Goal: Task Accomplishment & Management: Use online tool/utility

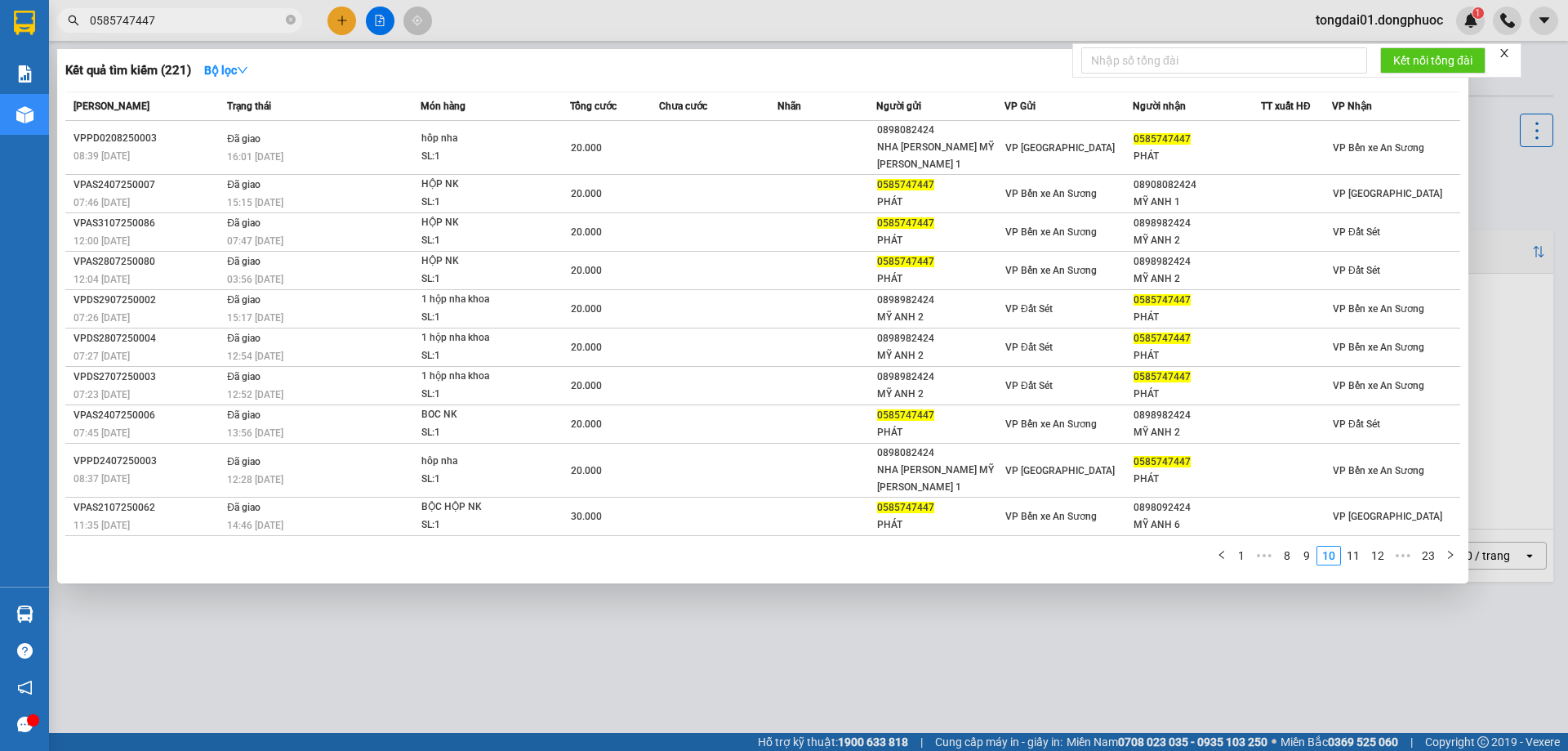
click at [205, 9] on span "0585747447" at bounding box center [179, 20] width 245 height 25
click at [205, 28] on input "0585747447" at bounding box center [186, 20] width 193 height 18
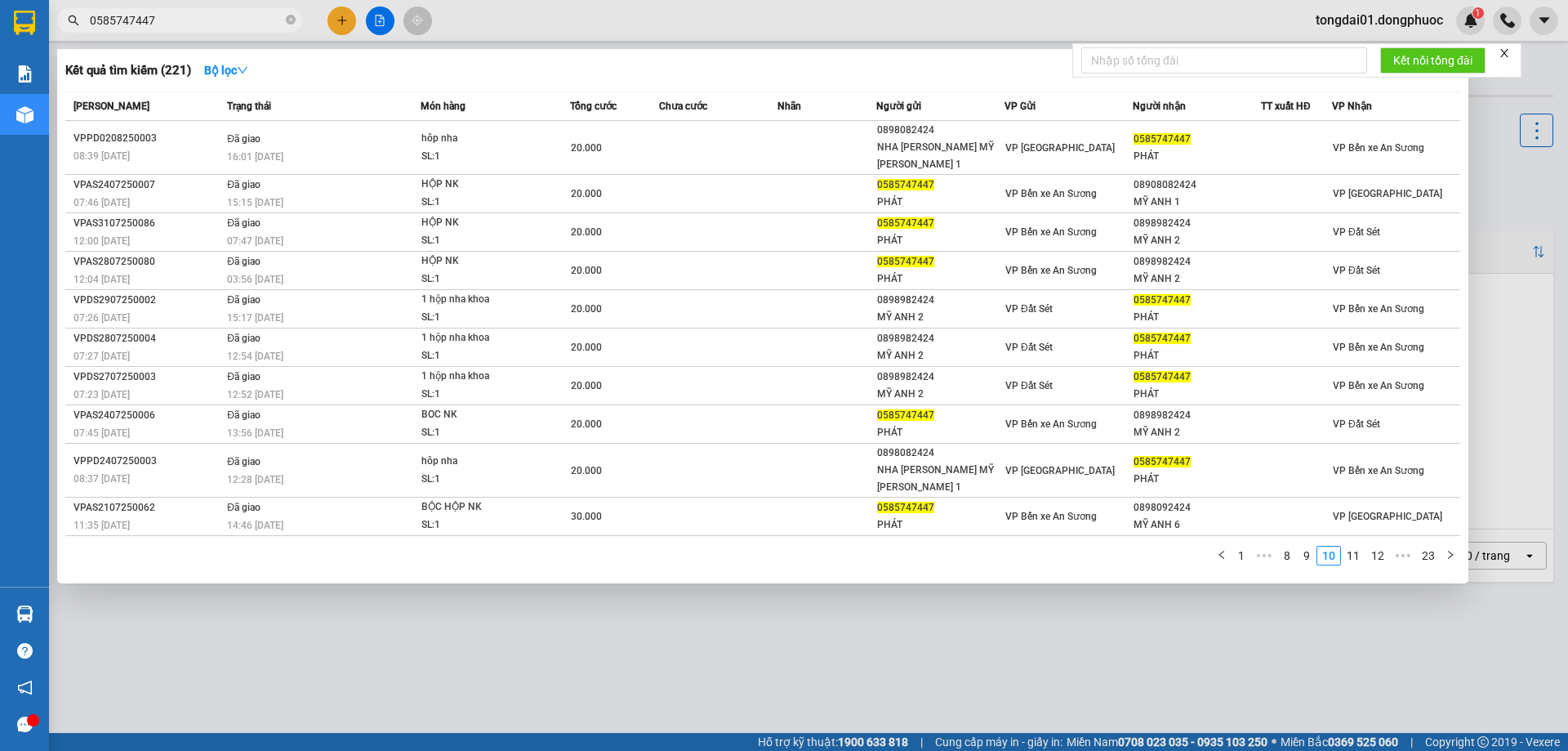
click at [205, 28] on input "0585747447" at bounding box center [186, 20] width 193 height 18
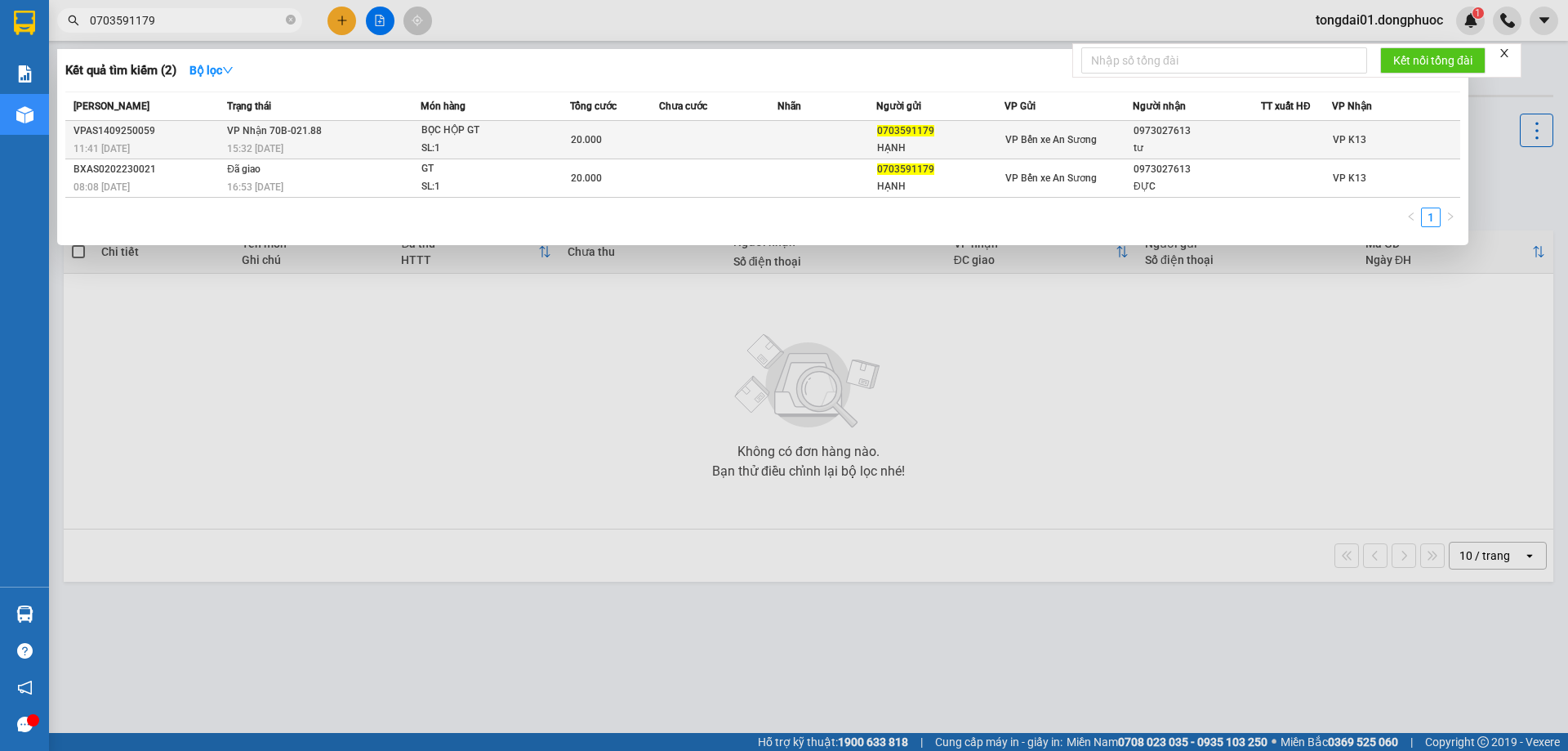
type input "0703591179"
click at [295, 134] on span "[PERSON_NAME] 70B-021.88" at bounding box center [275, 130] width 95 height 11
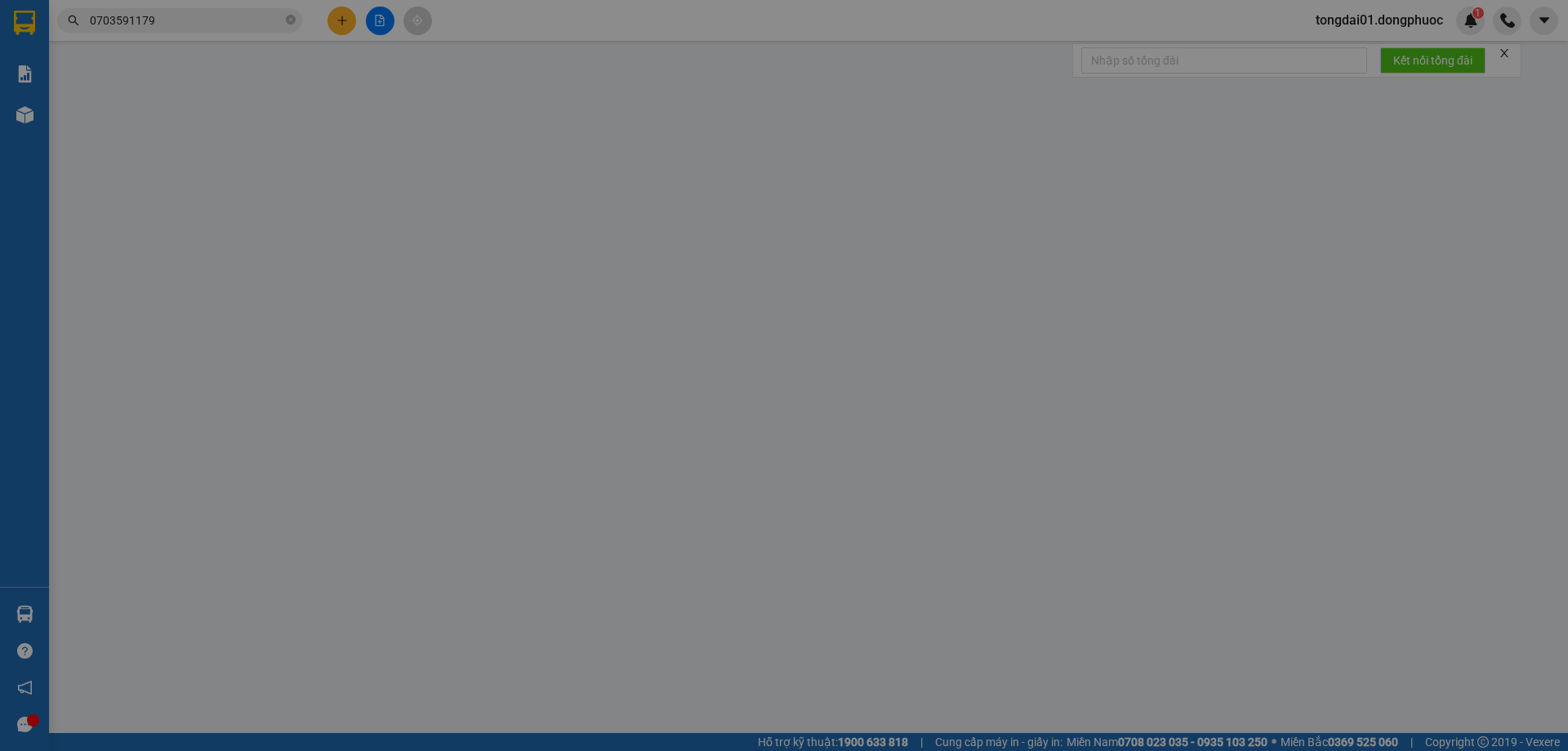
type input "0703591179"
type input "HẠNH"
type input "0973027613"
type input "tư"
type input "20.000"
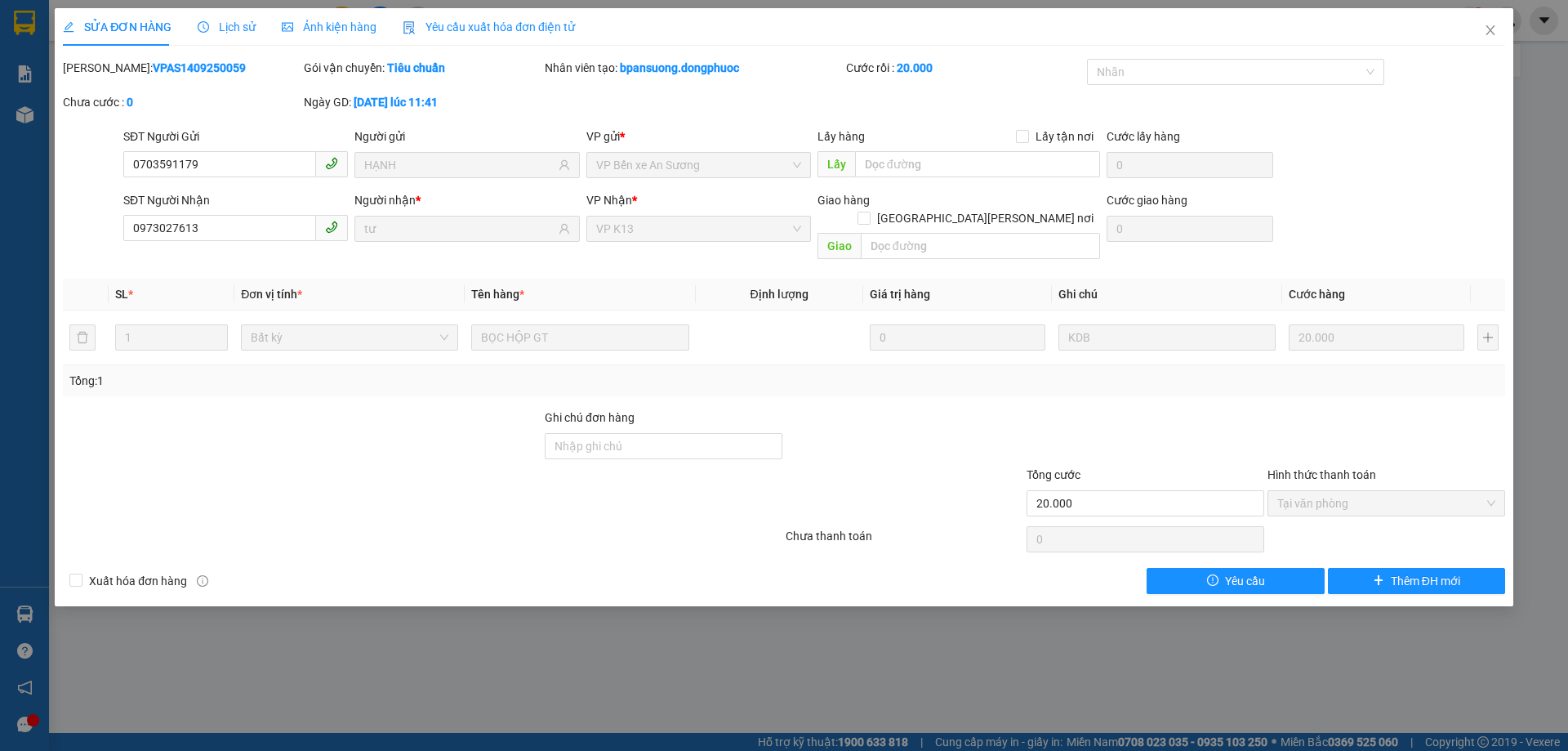
click at [208, 22] on span "Lịch sử" at bounding box center [227, 26] width 58 height 13
